Goal: Task Accomplishment & Management: Use online tool/utility

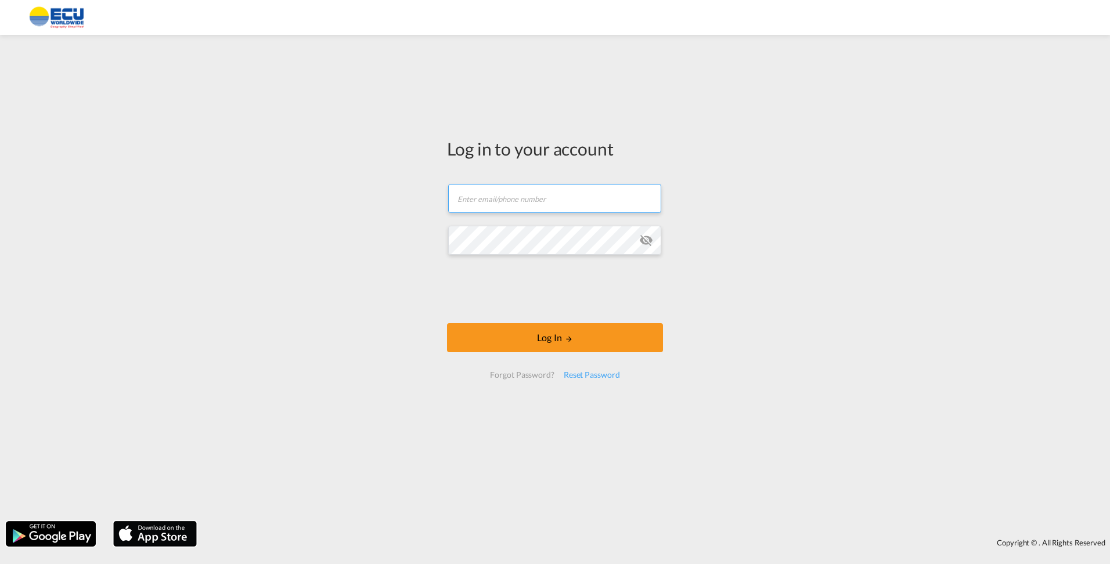
click at [567, 188] on input "text" at bounding box center [554, 198] width 213 height 29
type input "[EMAIL_ADDRESS][DOMAIN_NAME]"
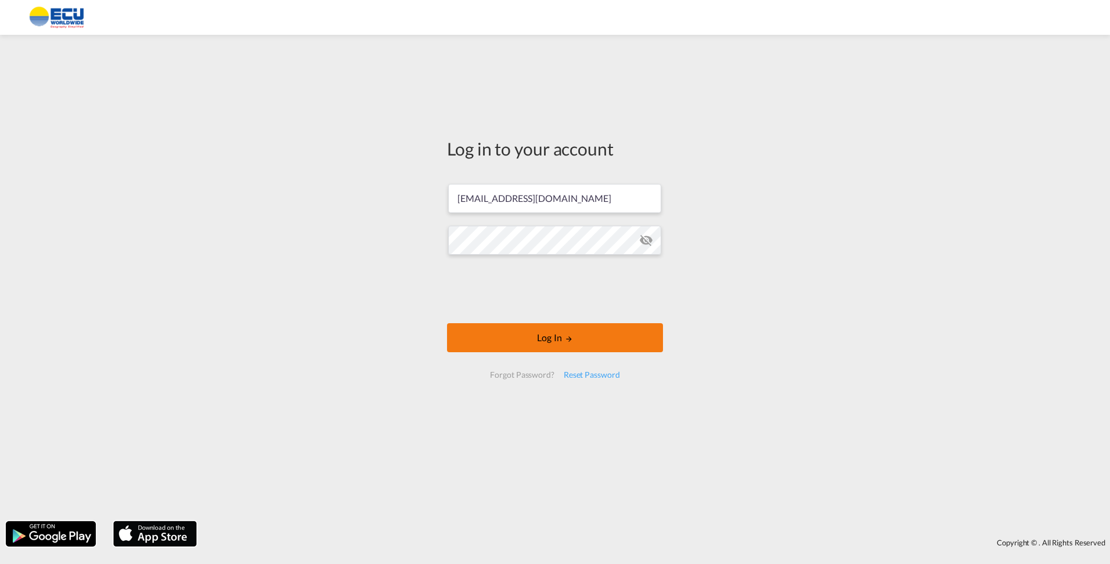
click at [574, 344] on button "Log In" at bounding box center [555, 337] width 216 height 29
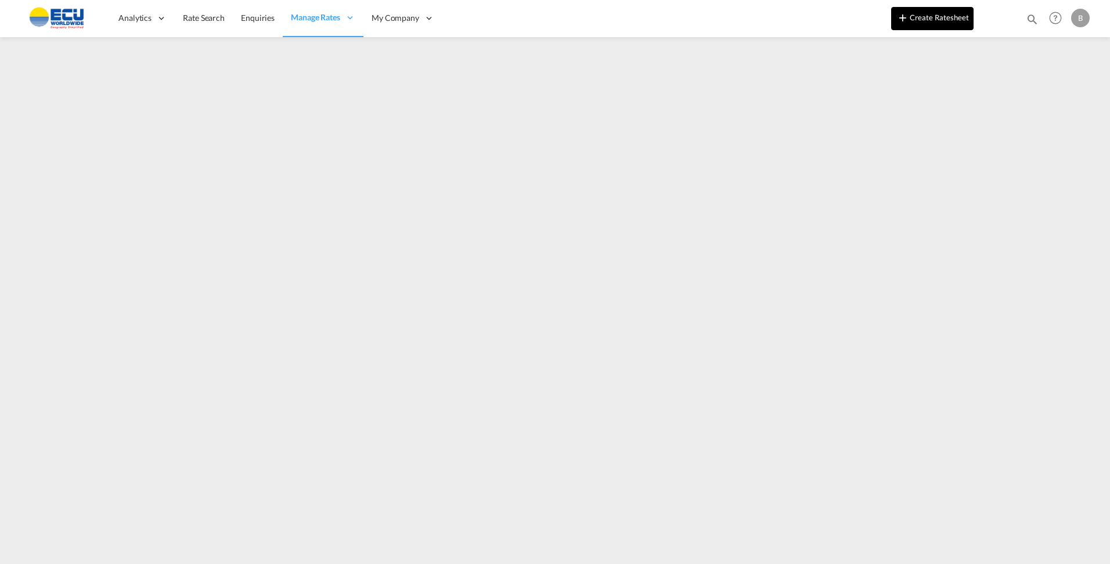
click at [936, 19] on button "Create Ratesheet" at bounding box center [932, 18] width 82 height 23
click at [920, 20] on button "Create Ratesheet" at bounding box center [932, 18] width 82 height 23
